Goal: Task Accomplishment & Management: Use online tool/utility

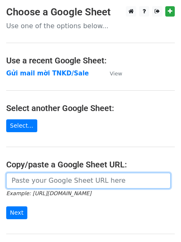
click at [92, 177] on input "url" at bounding box center [88, 181] width 165 height 16
paste input "https://docs.google.com/spreadsheets/d/1TtAizbGxqnDU64DPIErVZcve06-jb8T-hSU-B2z…"
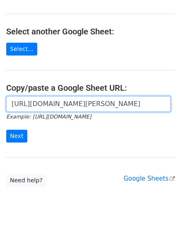
scroll to position [88, 0]
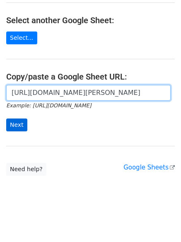
type input "https://docs.google.com/spreadsheets/d/1TtAizbGxqnDU64DPIErVZcve06-jb8T-hSU-B2z…"
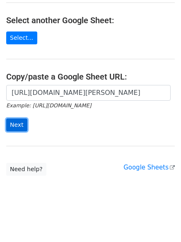
click at [19, 124] on input "Next" at bounding box center [16, 125] width 21 height 13
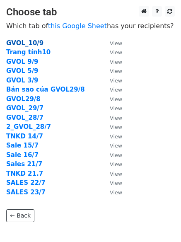
click at [31, 45] on strong "GVOL_10/9" at bounding box center [24, 42] width 37 height 7
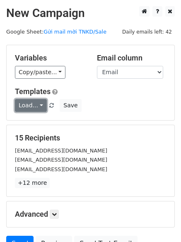
click at [36, 110] on link "Load..." at bounding box center [31, 105] width 32 height 13
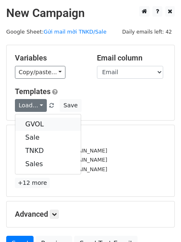
click at [34, 120] on link "GVOL" at bounding box center [47, 124] width 65 height 13
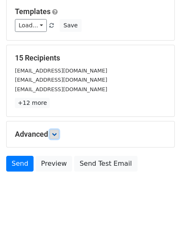
click at [57, 136] on icon at bounding box center [54, 134] width 5 height 5
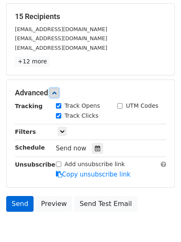
scroll to position [122, 0]
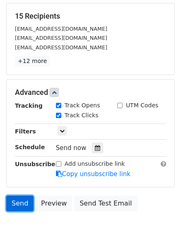
click at [17, 206] on link "Send" at bounding box center [19, 204] width 27 height 16
